Goal: Information Seeking & Learning: Learn about a topic

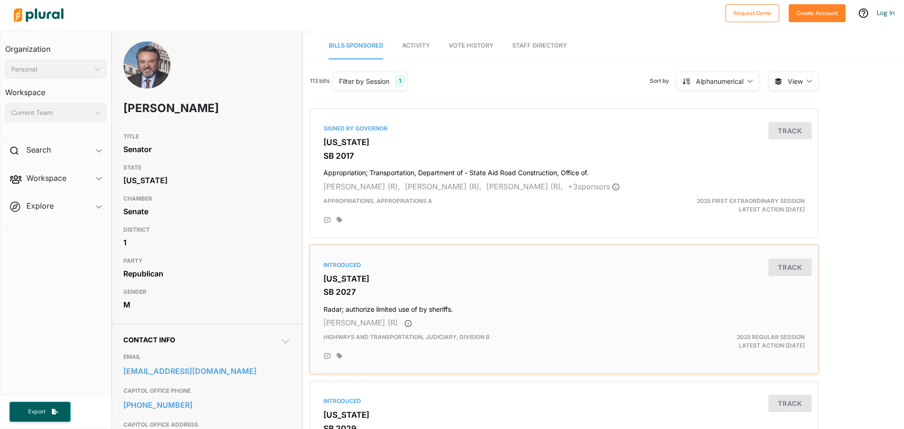
click at [380, 309] on h4 "Radar; authorize limited use of by sheriffs." at bounding box center [564, 307] width 481 height 13
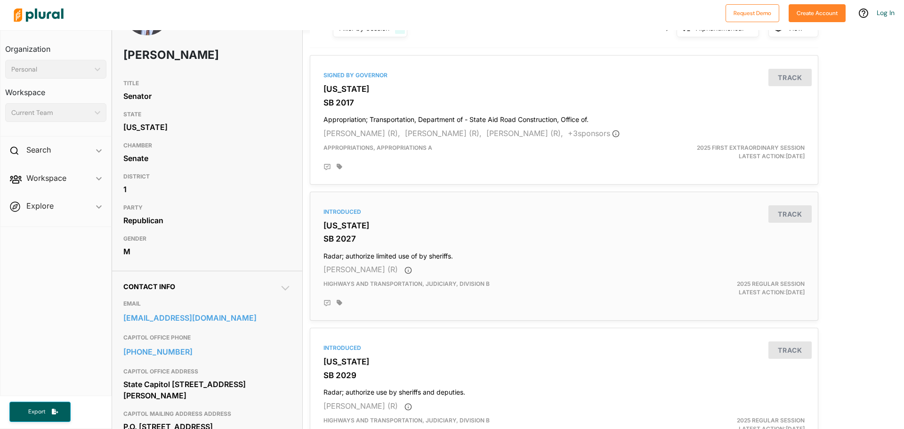
scroll to position [94, 0]
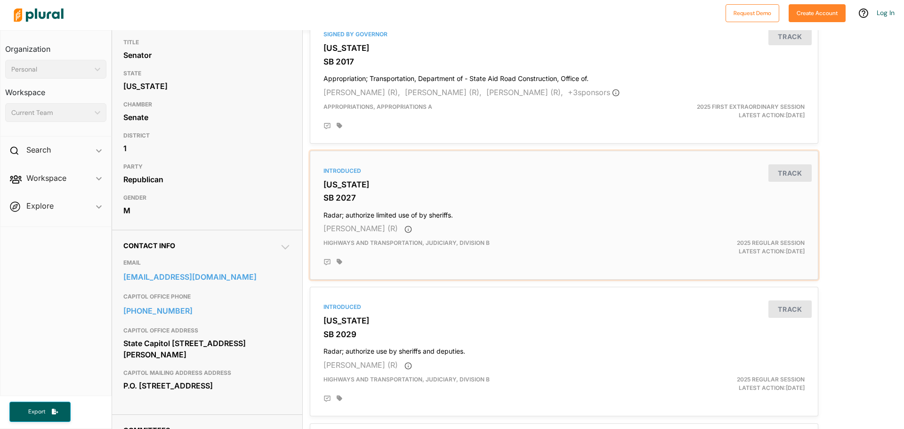
click at [429, 213] on h4 "Radar; authorize limited use of by sheriffs." at bounding box center [564, 213] width 481 height 13
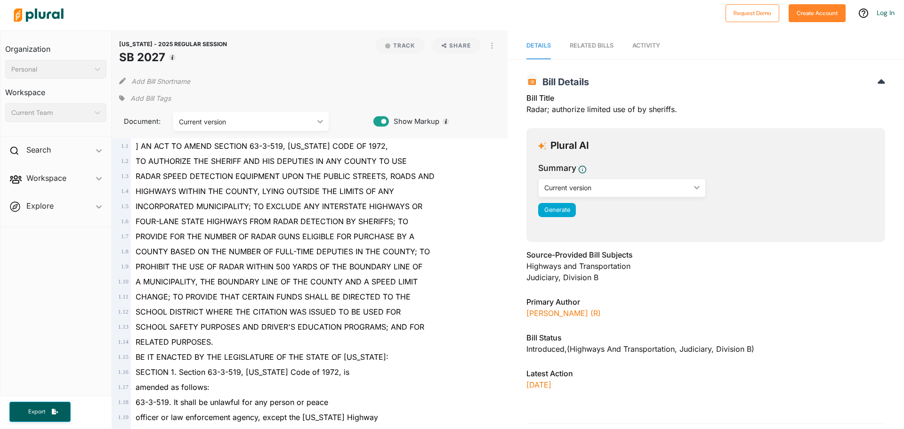
click at [181, 163] on span "TO AUTHORIZE THE SHERIFF AND HIS DEPUTIES IN ANY COUNTY TO USE" at bounding box center [271, 160] width 271 height 9
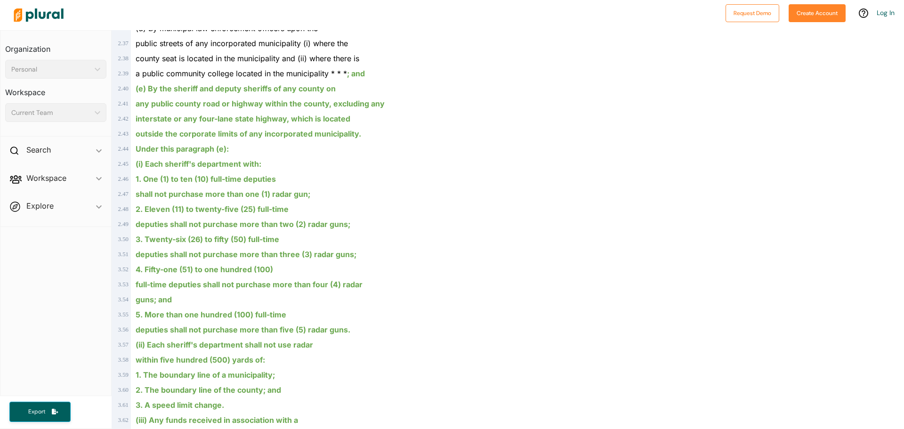
scroll to position [706, 0]
